Goal: Task Accomplishment & Management: Manage account settings

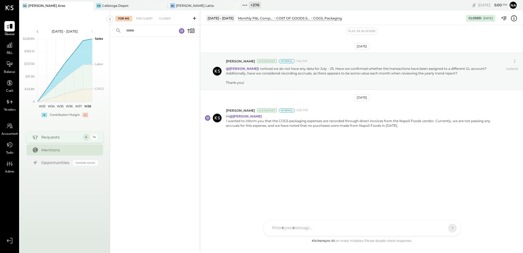
click at [54, 138] on div "Requests" at bounding box center [60, 136] width 39 height 5
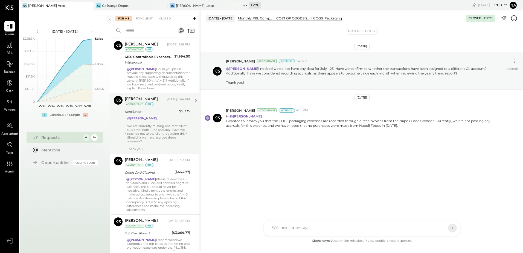
scroll to position [46, 0]
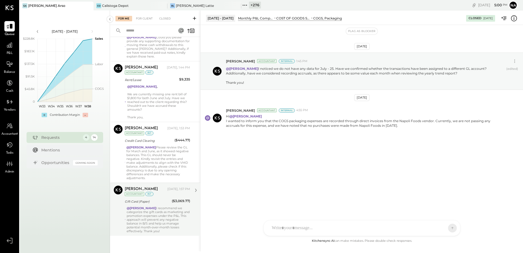
click at [163, 202] on div "Gift Card (Paper)" at bounding box center [147, 200] width 45 height 5
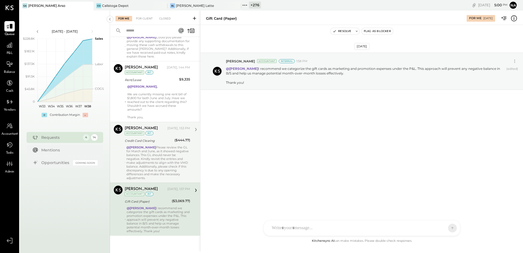
click at [162, 169] on div "@Yasin Shabhai Please review the GL for March and June, as it showed negative b…" at bounding box center [158, 162] width 64 height 34
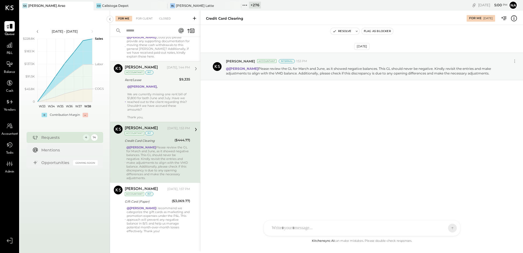
click at [161, 114] on div "@Yasin Shabhai , We are currently missing one rent bill of $1,800 for both June…" at bounding box center [158, 101] width 63 height 34
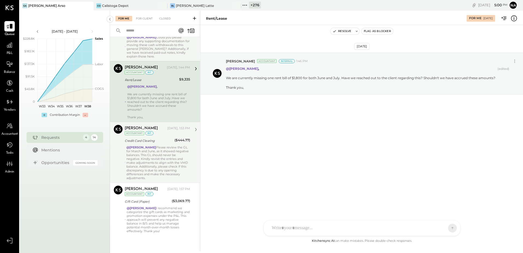
click at [156, 50] on div "@[PERSON_NAME] Could you please provide any supporting documentation for moving…" at bounding box center [158, 46] width 63 height 23
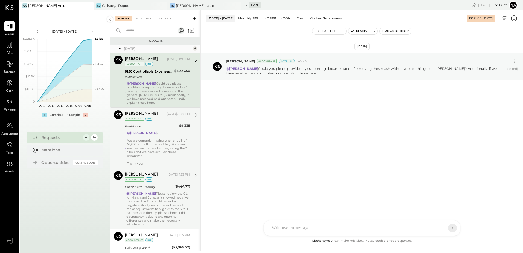
click at [169, 136] on div "@Yasin Shabhai , We are currently missing one rent bill of $1,800 for both June…" at bounding box center [158, 148] width 63 height 34
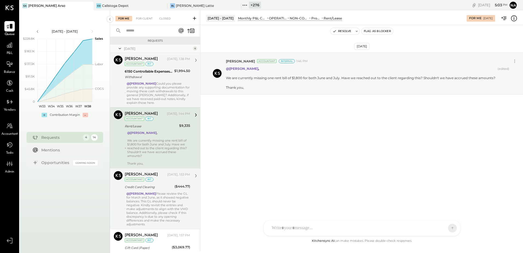
click at [169, 203] on div "@Yasin Shabhai Please review the GL for March and June, as it showed negative b…" at bounding box center [158, 208] width 64 height 34
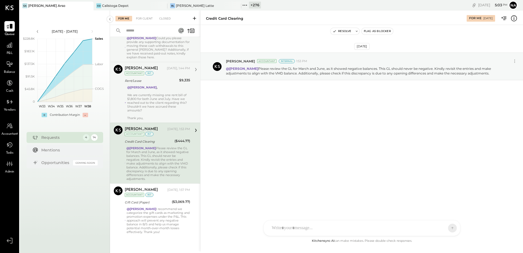
scroll to position [46, 0]
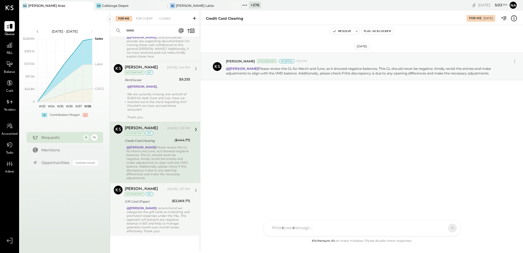
click at [169, 211] on div "@Yasin Shabhai I recommend we categorize the gift cards as marketing and promot…" at bounding box center [158, 219] width 63 height 27
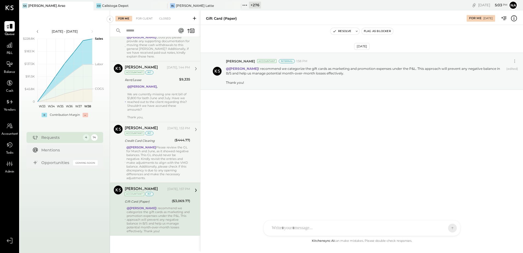
click at [159, 108] on div "@Yasin Shabhai , We are currently missing one rent bill of $1,800 for both June…" at bounding box center [158, 101] width 63 height 34
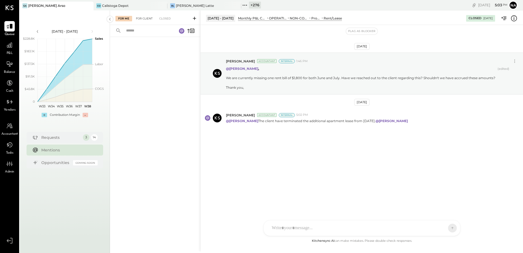
click at [139, 17] on div "For Client" at bounding box center [144, 18] width 22 height 5
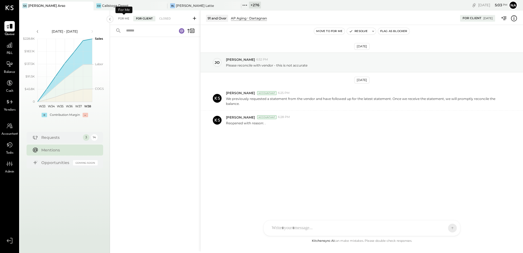
click at [130, 17] on div "For Me" at bounding box center [123, 18] width 17 height 5
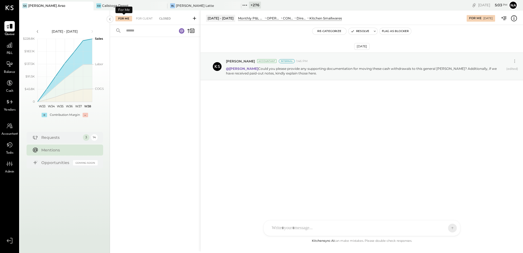
click at [170, 17] on div "Closed" at bounding box center [164, 18] width 17 height 5
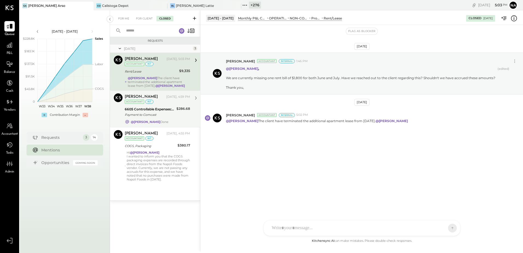
click at [170, 120] on div "@[PERSON_NAME] Done" at bounding box center [157, 121] width 65 height 5
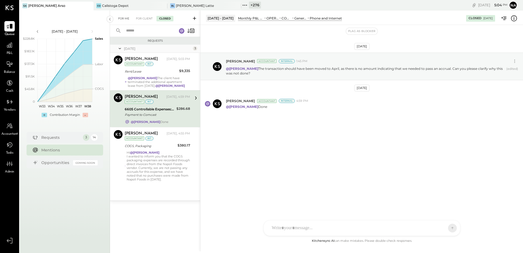
click at [126, 18] on div "For Me" at bounding box center [123, 18] width 17 height 5
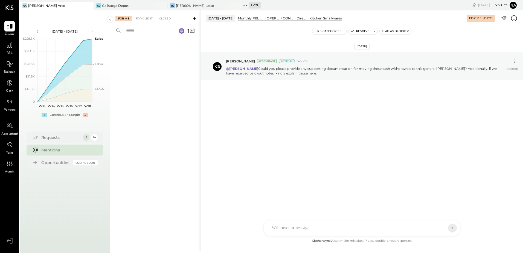
click at [138, 13] on div "For Me For Client Closed" at bounding box center [155, 17] width 90 height 14
click at [140, 17] on div "For Client" at bounding box center [144, 18] width 22 height 5
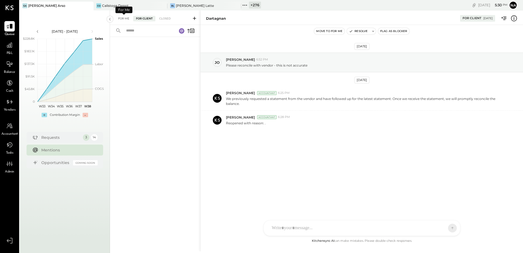
click at [128, 17] on div "For Me" at bounding box center [123, 18] width 17 height 5
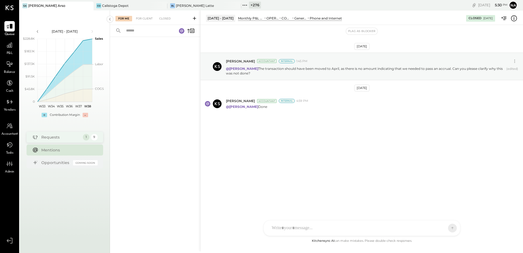
click at [78, 140] on div "Requests 1 9" at bounding box center [65, 137] width 77 height 11
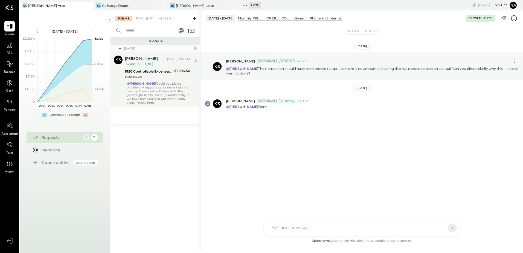
click at [158, 103] on div "@[PERSON_NAME] Could you please provide any supporting documentation for moving…" at bounding box center [158, 92] width 63 height 23
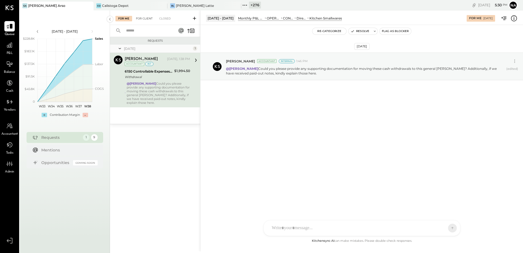
click at [150, 17] on div "For Client" at bounding box center [144, 18] width 22 height 5
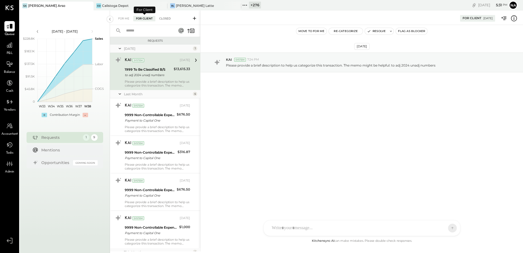
click at [163, 17] on div "Closed" at bounding box center [164, 18] width 17 height 5
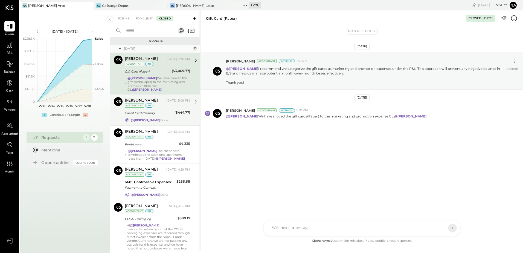
click at [166, 110] on div "Credit Card Clearing" at bounding box center [149, 112] width 48 height 5
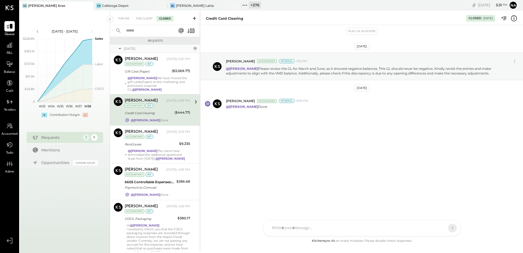
click at [166, 110] on div "Credit Card Clearing" at bounding box center [149, 112] width 48 height 5
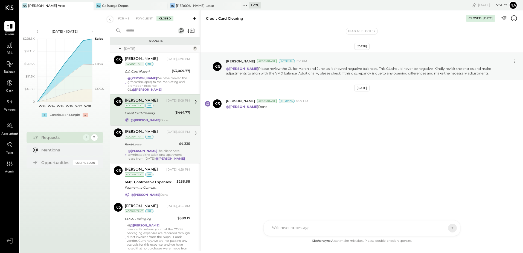
click at [166, 149] on div "@[PERSON_NAME] The client have terminated the additional apartment lease from […" at bounding box center [159, 154] width 62 height 11
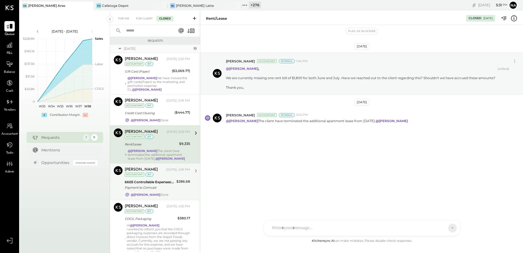
click at [163, 185] on div "Payment to Comcast" at bounding box center [150, 187] width 50 height 5
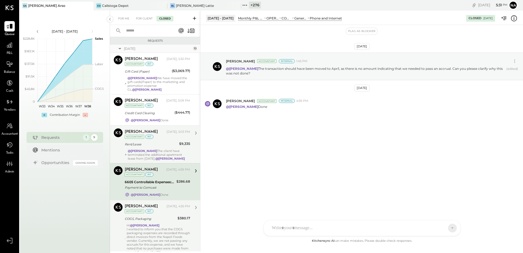
click at [166, 208] on div "[PERSON_NAME] [DATE], 4:55 PM Accountant int" at bounding box center [157, 208] width 65 height 11
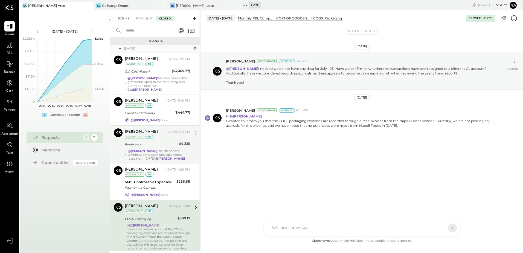
click at [123, 21] on div "For Me" at bounding box center [123, 18] width 17 height 5
